Goal: Find specific page/section

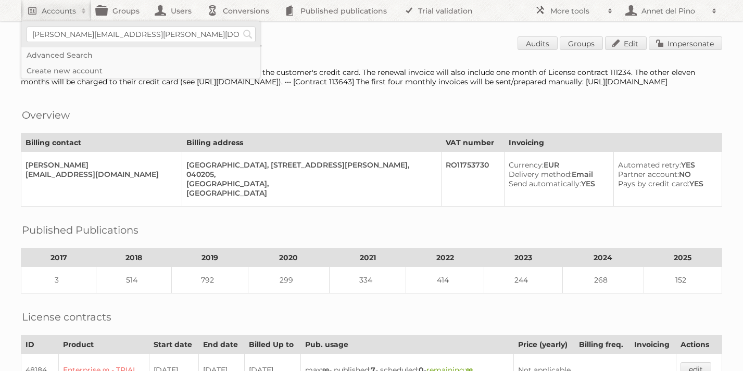
type input"] "[PERSON_NAME][EMAIL_ADDRESS][PERSON_NAME][DOMAIN_NAME]"
click at [240, 27] on input "Search" at bounding box center [248, 35] width 16 height 16
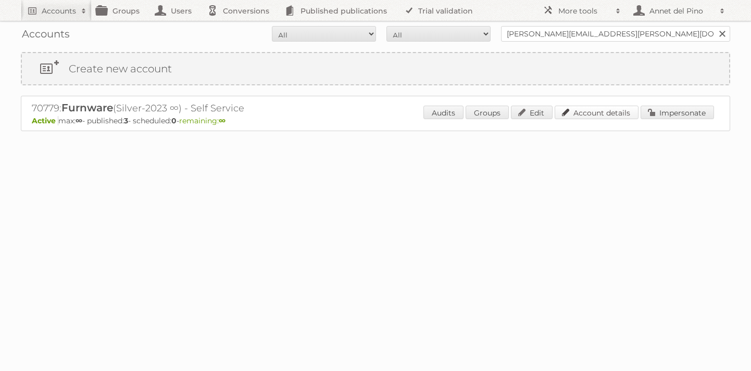
click at [589, 111] on link "Account details" at bounding box center [596, 113] width 84 height 14
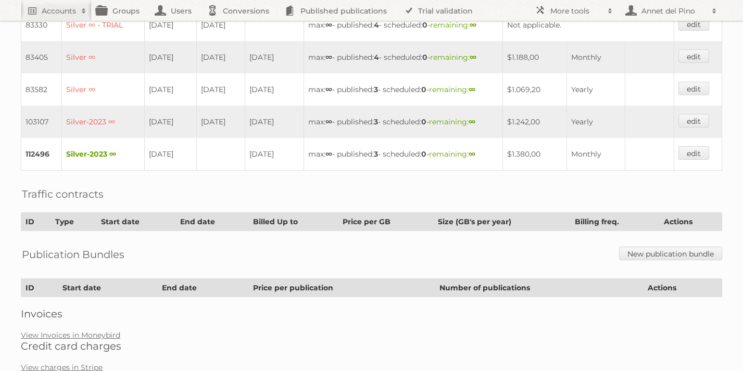
scroll to position [394, 0]
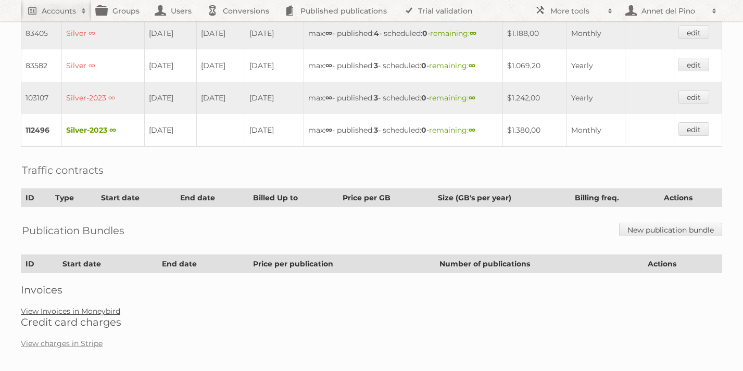
click at [82, 307] on link "View Invoices in Moneybird" at bounding box center [70, 311] width 99 height 9
click at [76, 307] on link "View Invoices in Moneybird" at bounding box center [70, 311] width 99 height 9
